Goal: Task Accomplishment & Management: Complete application form

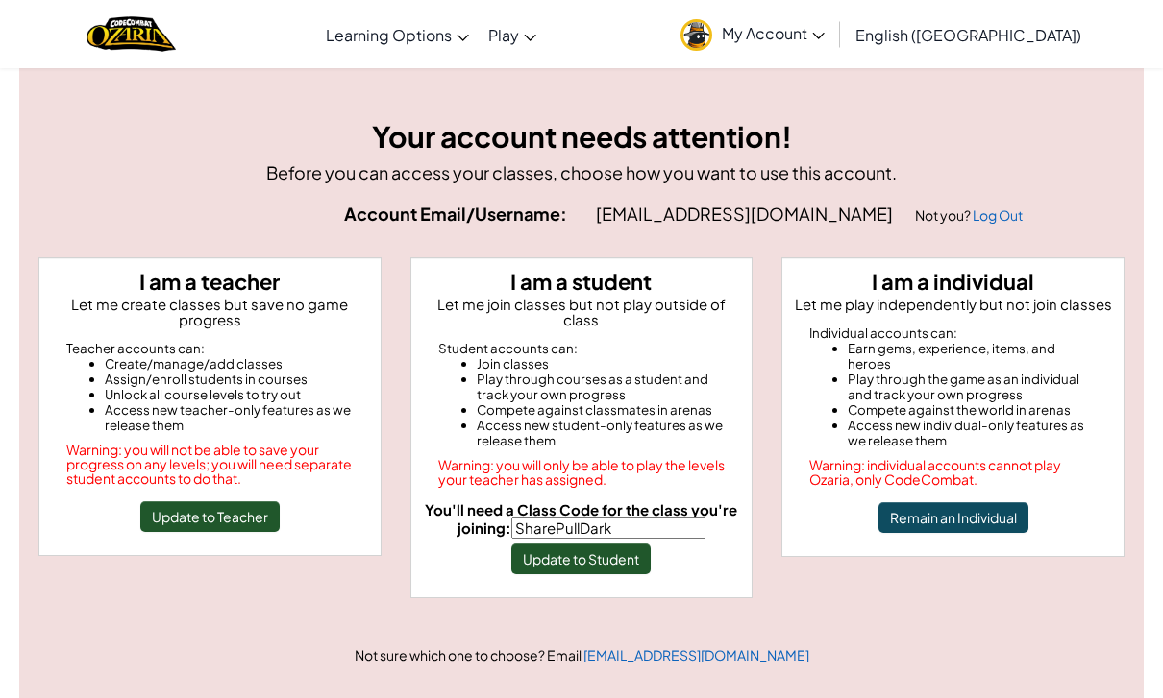
type input "SharePullDark"
click at [639, 556] on button "Update to Student" at bounding box center [580, 559] width 139 height 31
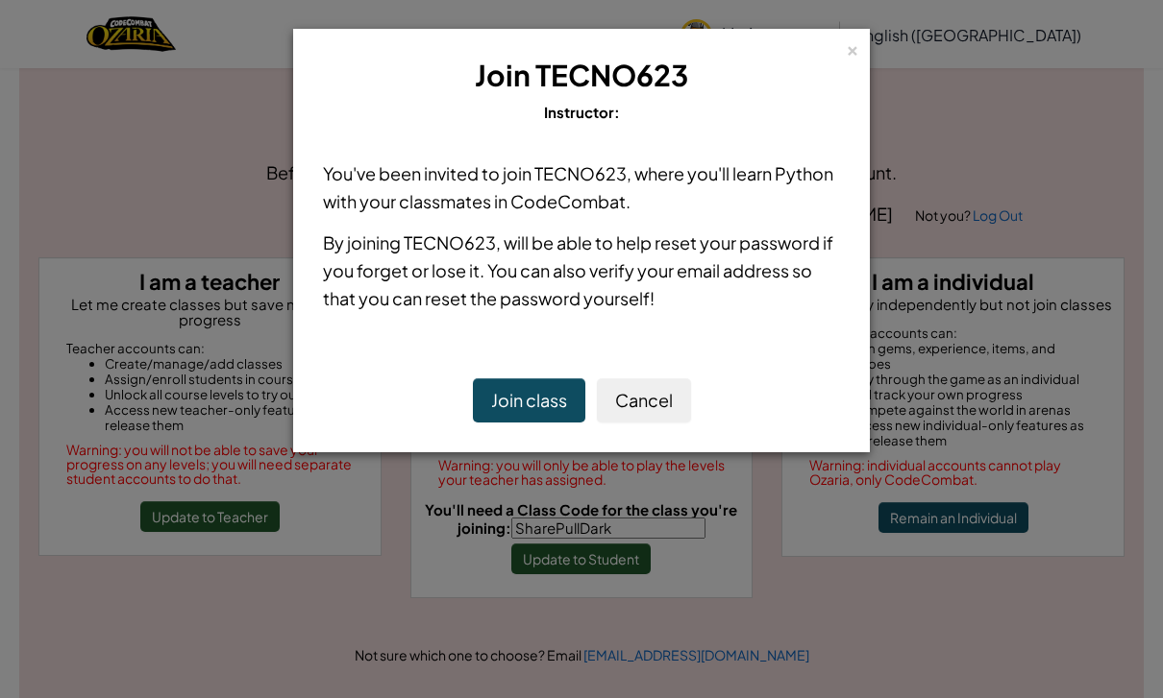
click at [539, 404] on button "Join class" at bounding box center [529, 401] width 112 height 44
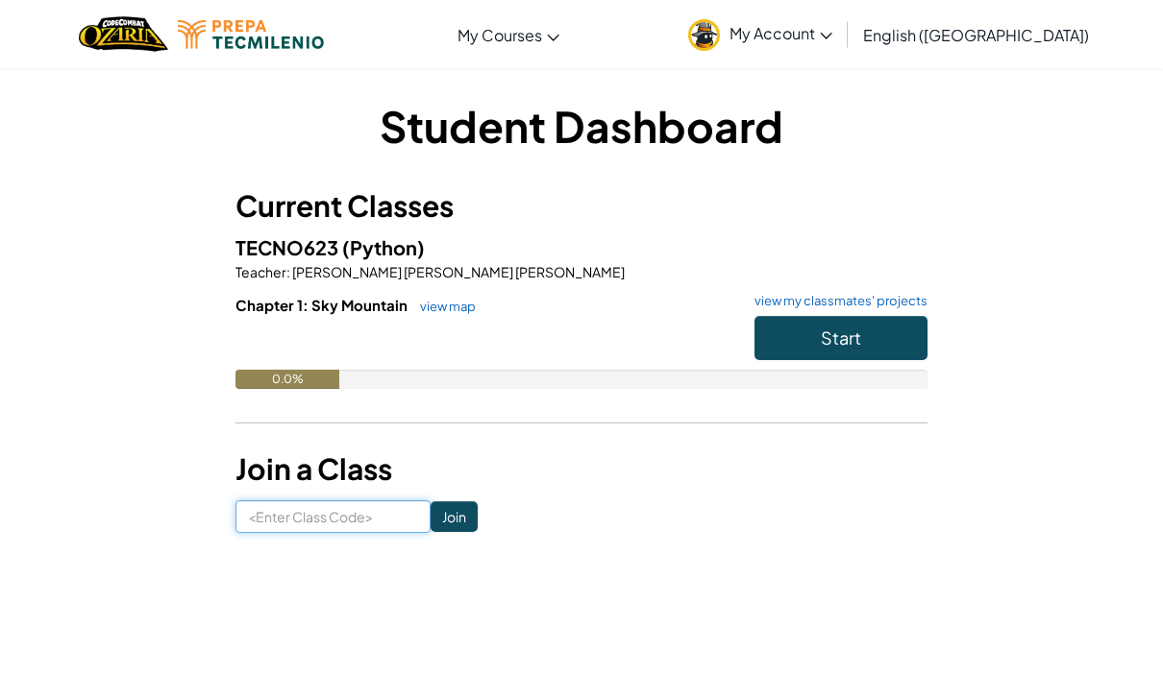
click at [308, 521] on input at bounding box center [332, 517] width 195 height 33
click at [825, 310] on h6 "Chapter 1: Sky Mountain view map view my classmates' projects" at bounding box center [581, 305] width 692 height 21
click at [892, 324] on button "Start" at bounding box center [840, 338] width 173 height 44
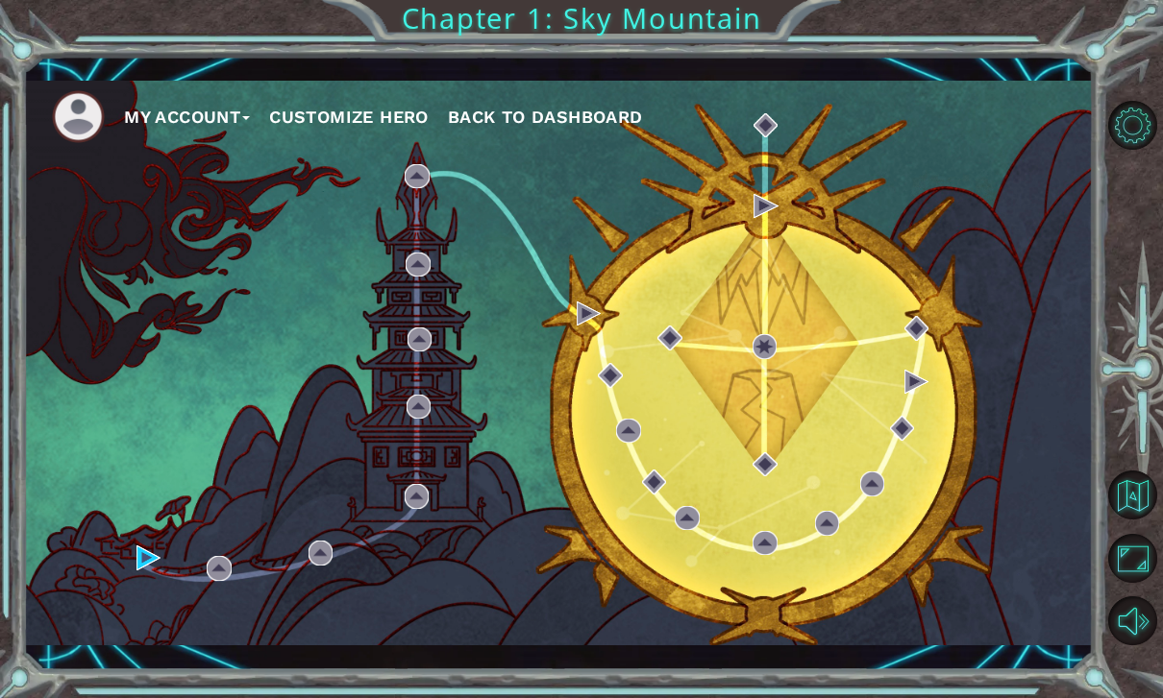
click at [148, 583] on div "My Account Customize Hero Back to Dashboard" at bounding box center [557, 363] width 1069 height 564
click at [153, 561] on img at bounding box center [148, 558] width 24 height 24
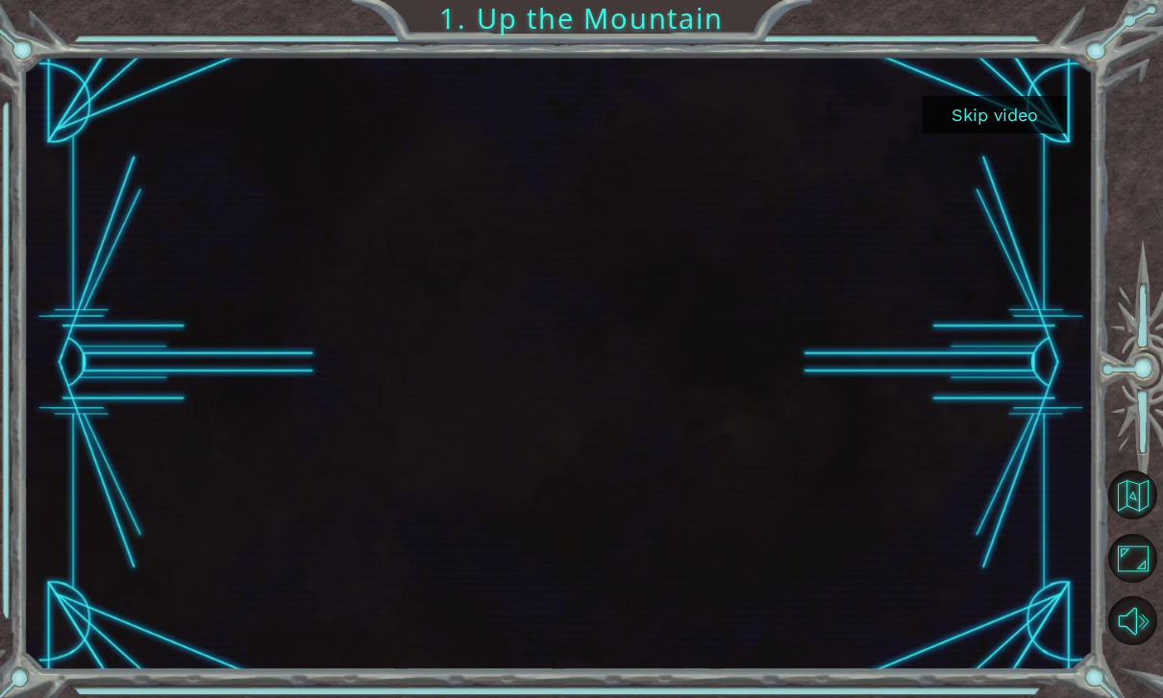
click at [1032, 104] on button "Skip video" at bounding box center [994, 114] width 144 height 37
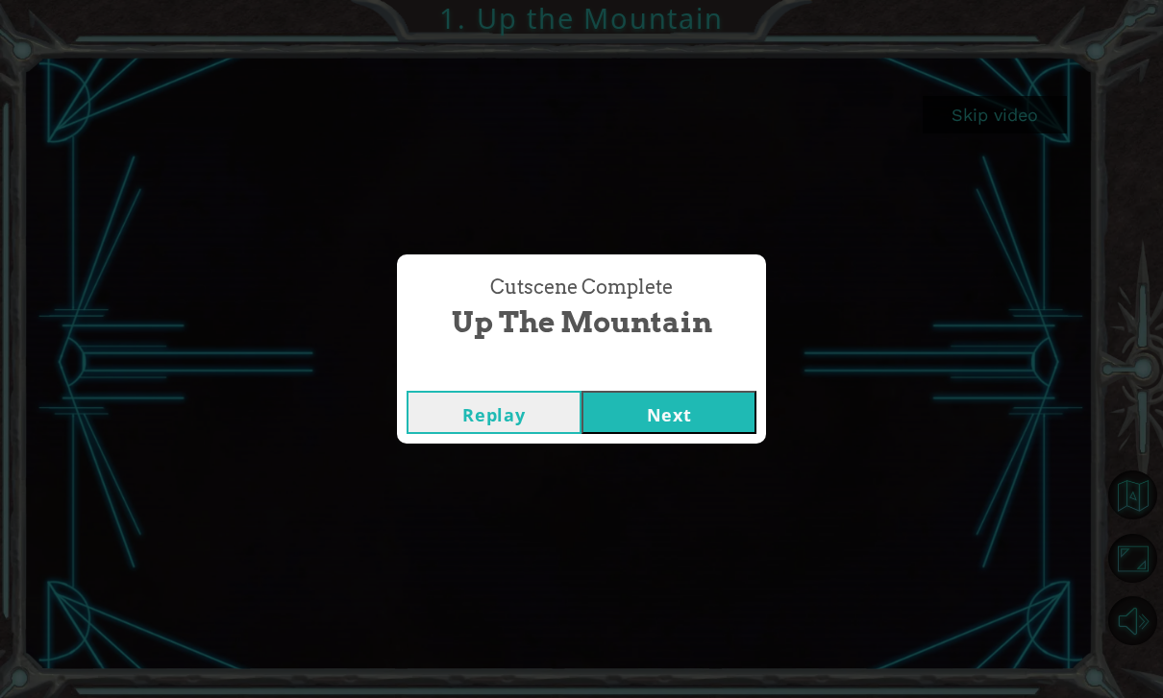
click at [675, 372] on div "Cutscene Complete" at bounding box center [581, 371] width 369 height 19
click at [684, 405] on button "Next" at bounding box center [668, 412] width 175 height 43
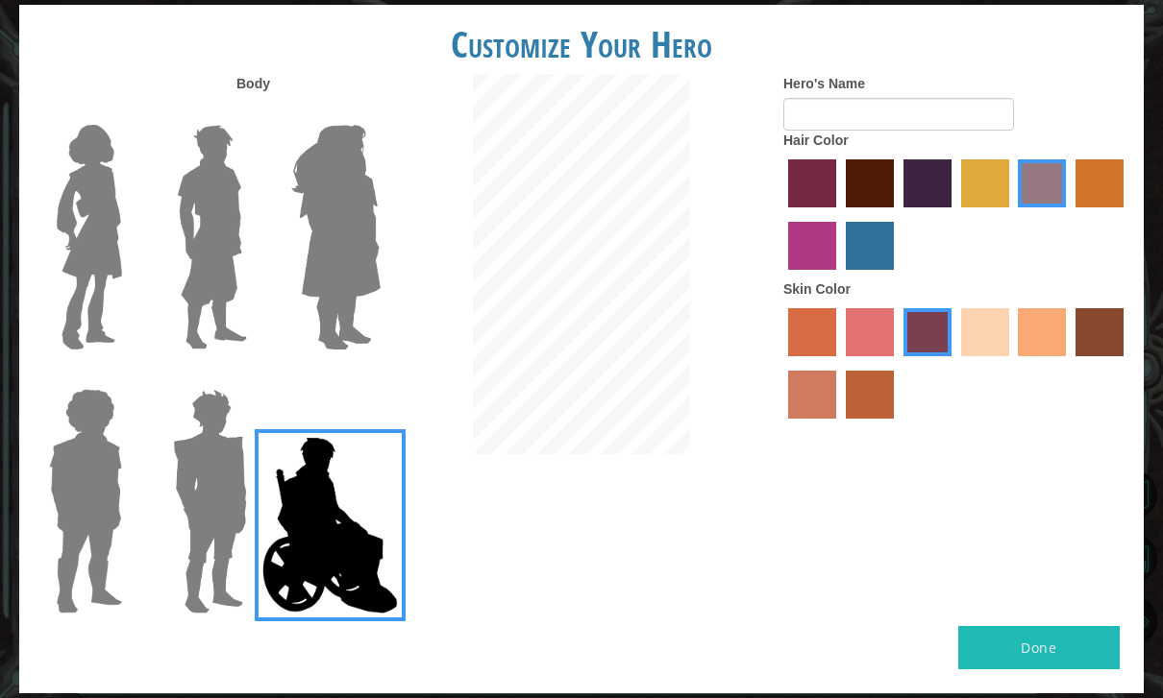
click at [386, 199] on img at bounding box center [335, 237] width 105 height 240
click at [380, 112] on input "Hero Amethyst" at bounding box center [380, 112] width 0 height 0
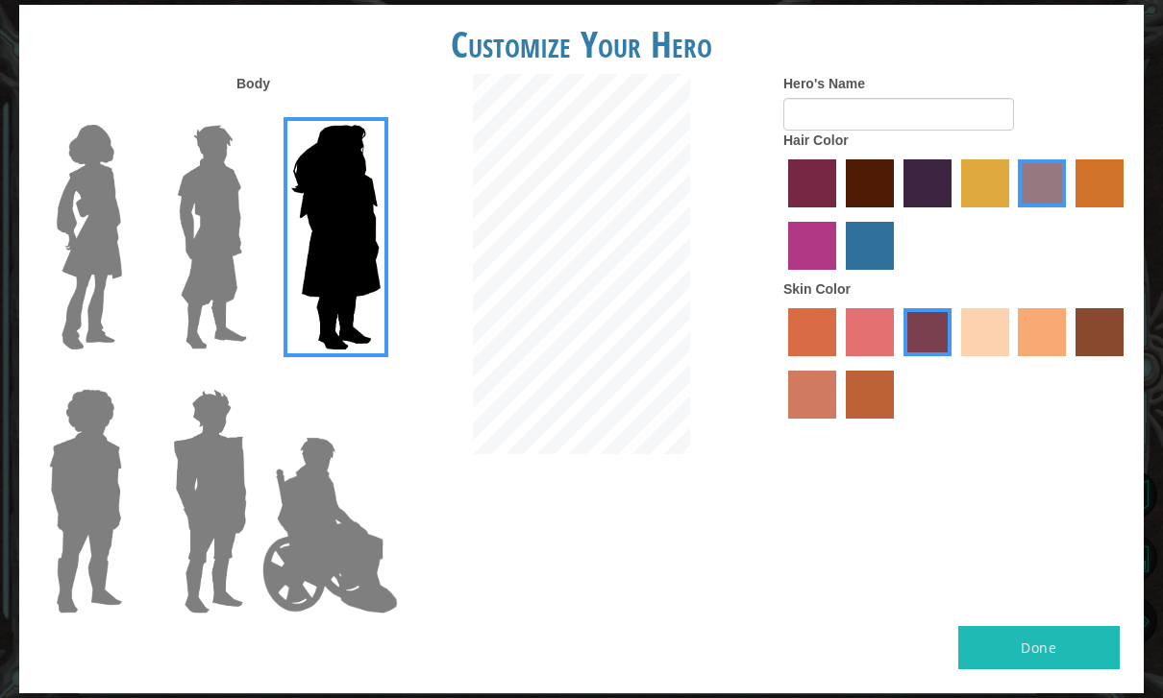
click at [923, 245] on div at bounding box center [956, 217] width 346 height 125
click at [894, 353] on label "froly skin color" at bounding box center [869, 332] width 48 height 48
click at [839, 363] on input "froly skin color" at bounding box center [839, 363] width 0 height 0
radio input "true"
click at [1013, 517] on div "Body Hero's Name Hair Color Skin Color" at bounding box center [581, 350] width 1124 height 552
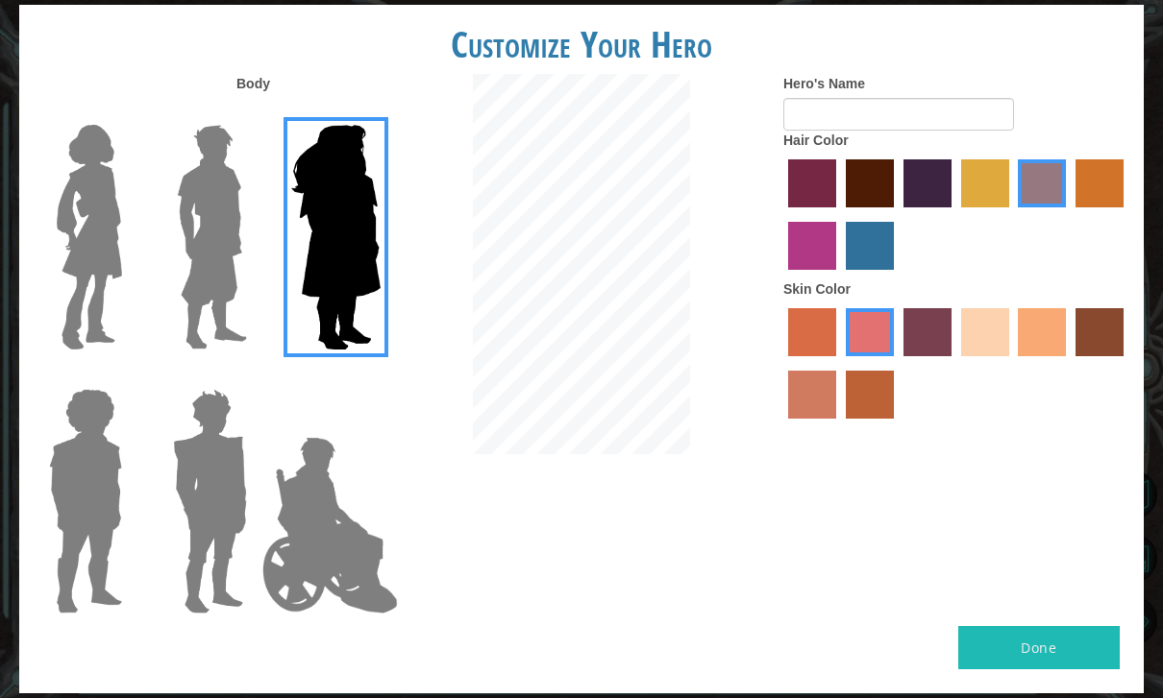
click at [992, 649] on button "Done" at bounding box center [1038, 647] width 161 height 43
click at [302, 506] on img at bounding box center [330, 525] width 151 height 192
click at [380, 377] on input "Hero Jamie" at bounding box center [380, 377] width 0 height 0
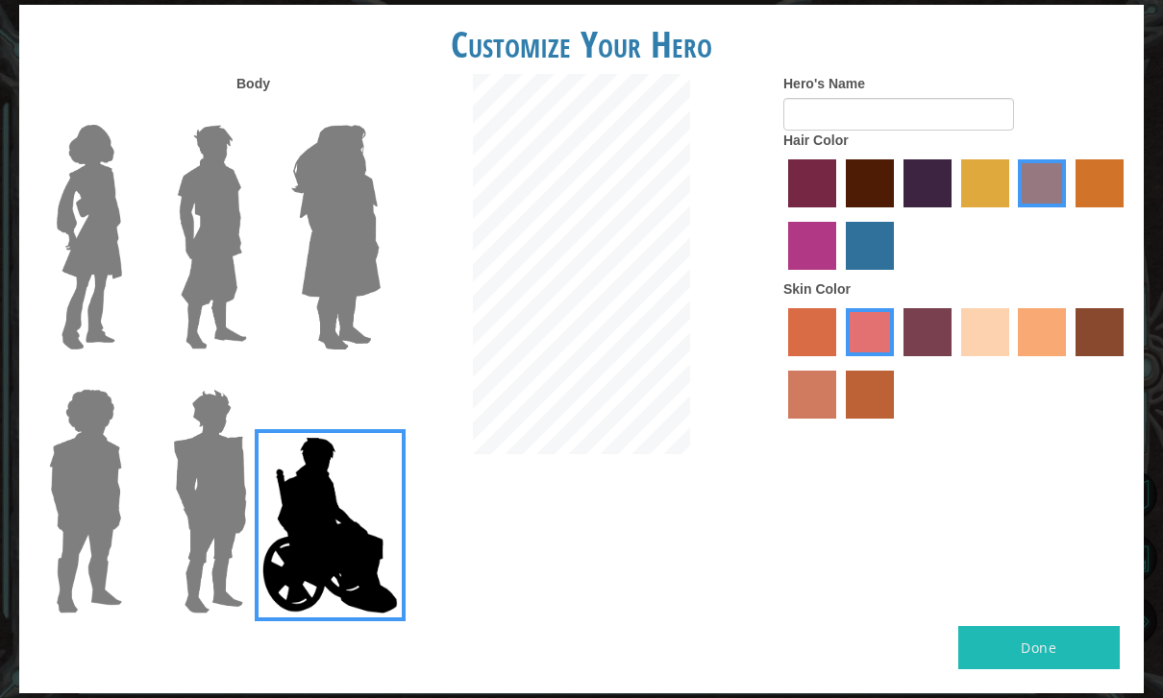
click at [894, 208] on label "maroon hair color" at bounding box center [869, 183] width 48 height 48
click at [839, 214] on input "maroon hair color" at bounding box center [839, 214] width 0 height 0
radio input "true"
click at [951, 204] on label "hot purple hair color" at bounding box center [927, 183] width 48 height 48
click at [896, 214] on input "hot purple hair color" at bounding box center [896, 214] width 0 height 0
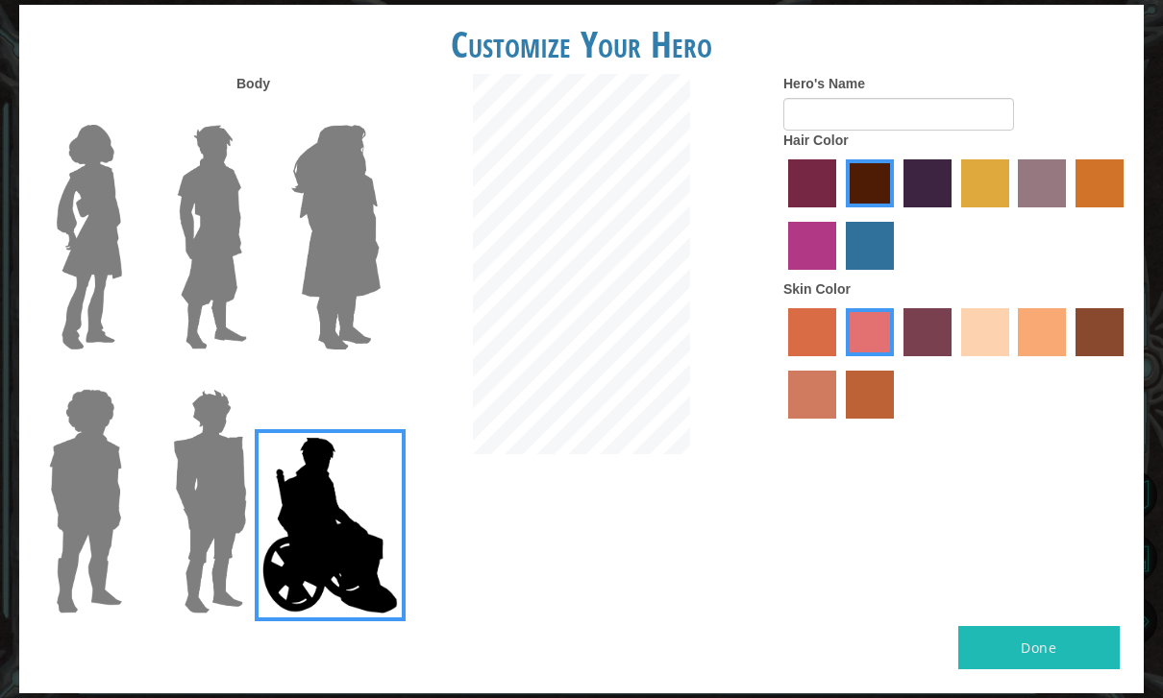
radio input "true"
click at [894, 207] on label "maroon hair color" at bounding box center [869, 183] width 48 height 48
click at [839, 214] on input "maroon hair color" at bounding box center [839, 214] width 0 height 0
radio input "true"
click at [1017, 208] on label "bazaar hair color" at bounding box center [1041, 183] width 48 height 48
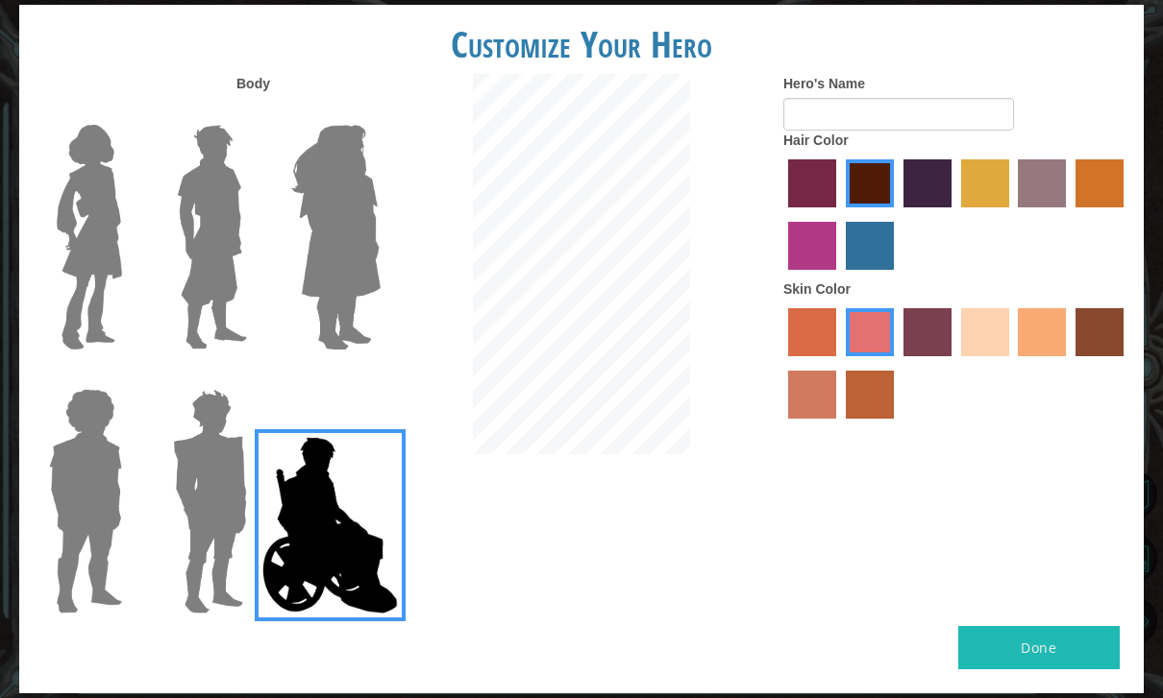
click at [1012, 214] on input "bazaar hair color" at bounding box center [1012, 214] width 0 height 0
radio input "true"
click at [1075, 356] on label "karma skin color" at bounding box center [1099, 332] width 48 height 48
click at [1068, 363] on input "karma skin color" at bounding box center [1068, 363] width 0 height 0
radio input "true"
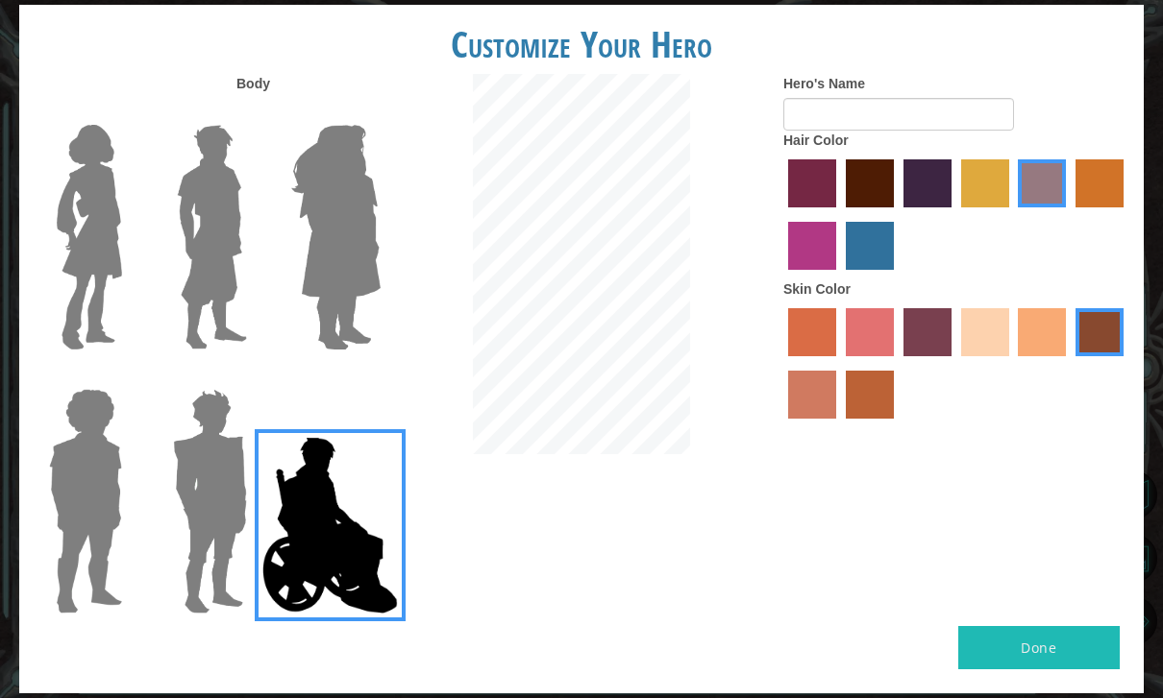
click at [894, 200] on label "maroon hair color" at bounding box center [869, 183] width 48 height 48
click at [839, 214] on input "maroon hair color" at bounding box center [839, 214] width 0 height 0
radio input "true"
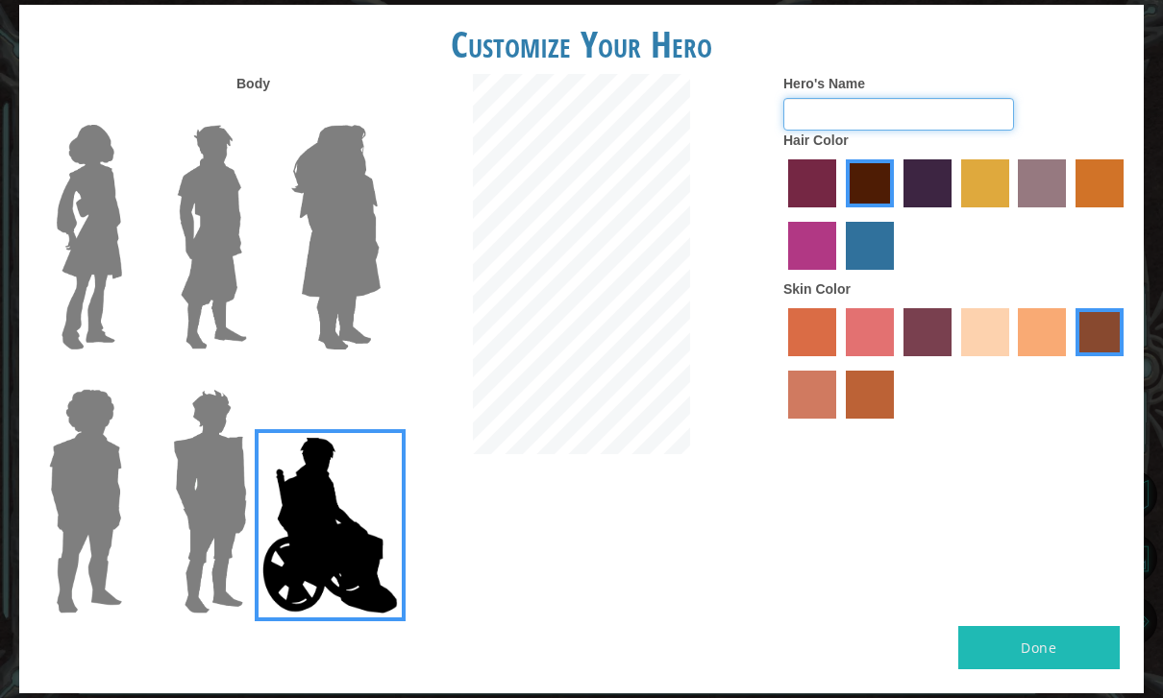
click at [989, 130] on input "Hero's Name" at bounding box center [898, 114] width 231 height 33
click at [918, 131] on input "Querrá" at bounding box center [898, 114] width 231 height 33
type input "[PERSON_NAME]"
click at [351, 282] on img at bounding box center [335, 237] width 105 height 240
click at [380, 112] on input "Hero Amethyst" at bounding box center [380, 112] width 0 height 0
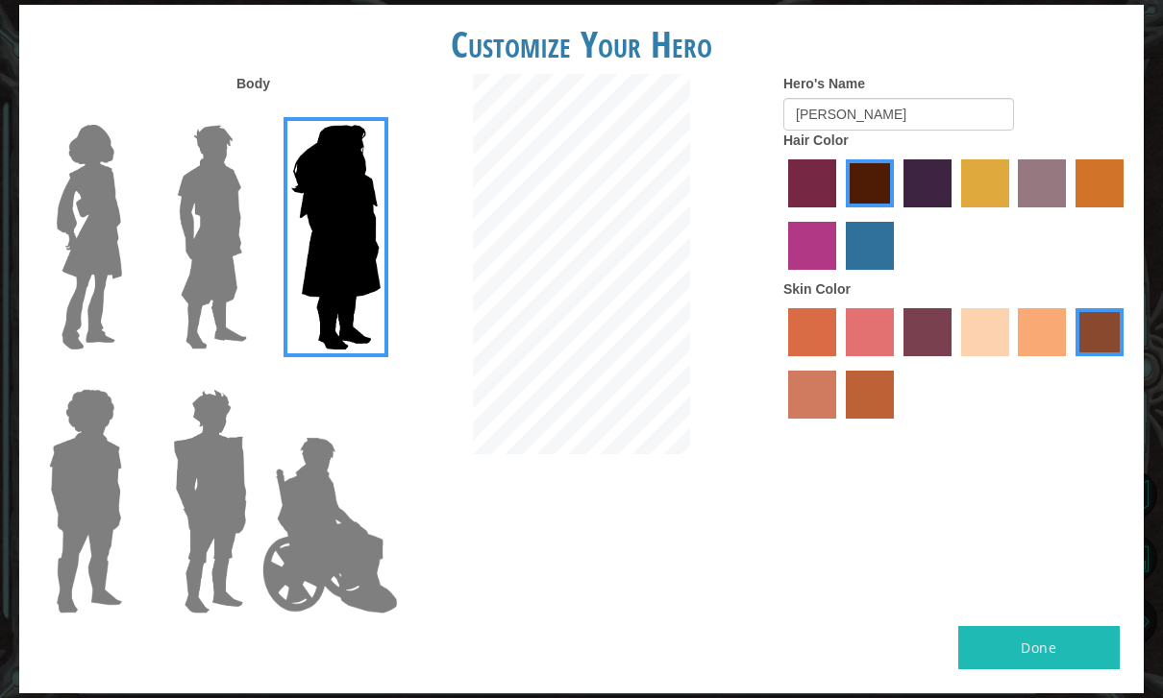
click at [1084, 636] on button "Done" at bounding box center [1038, 647] width 161 height 43
